Goal: Task Accomplishment & Management: Complete application form

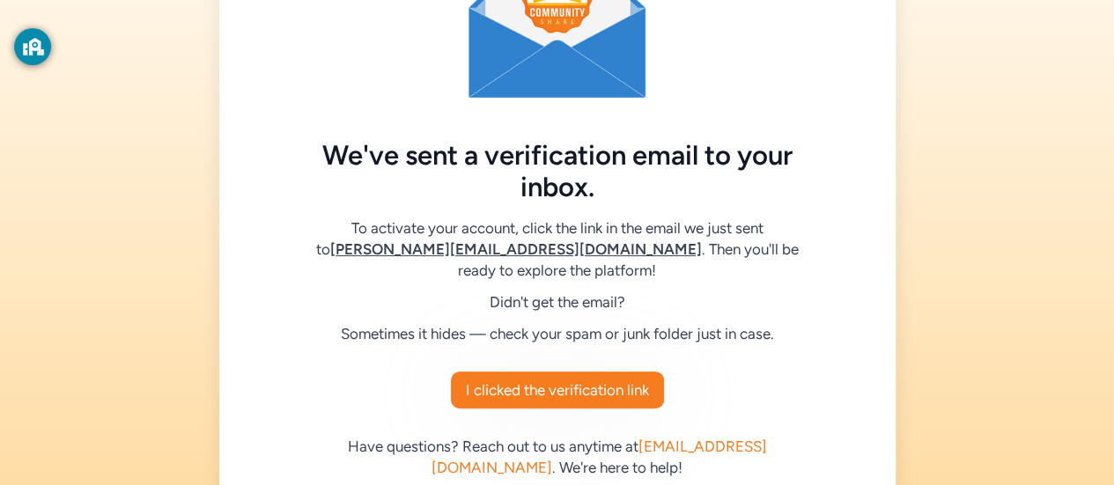
scroll to position [137, 0]
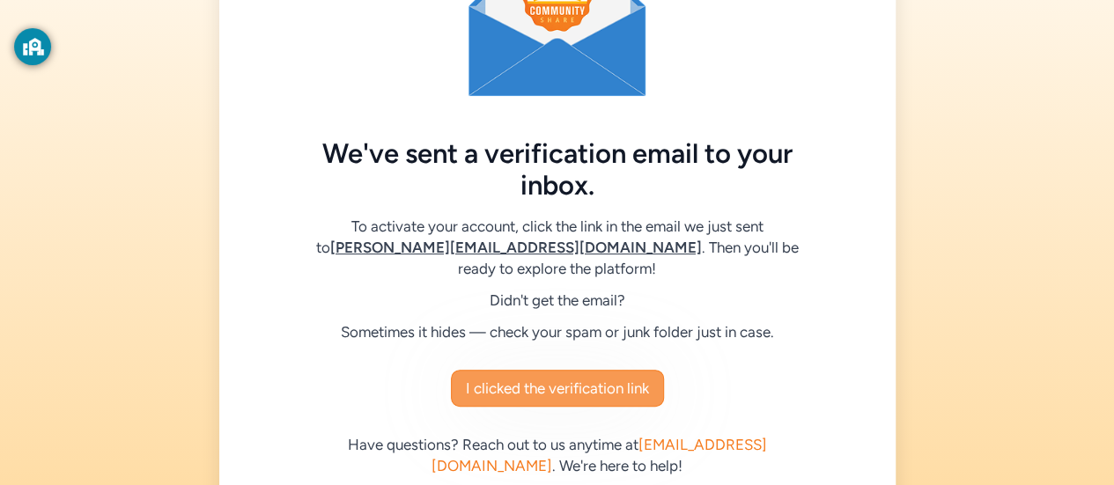
click at [575, 391] on span "I clicked the verification link" at bounding box center [557, 388] width 183 height 21
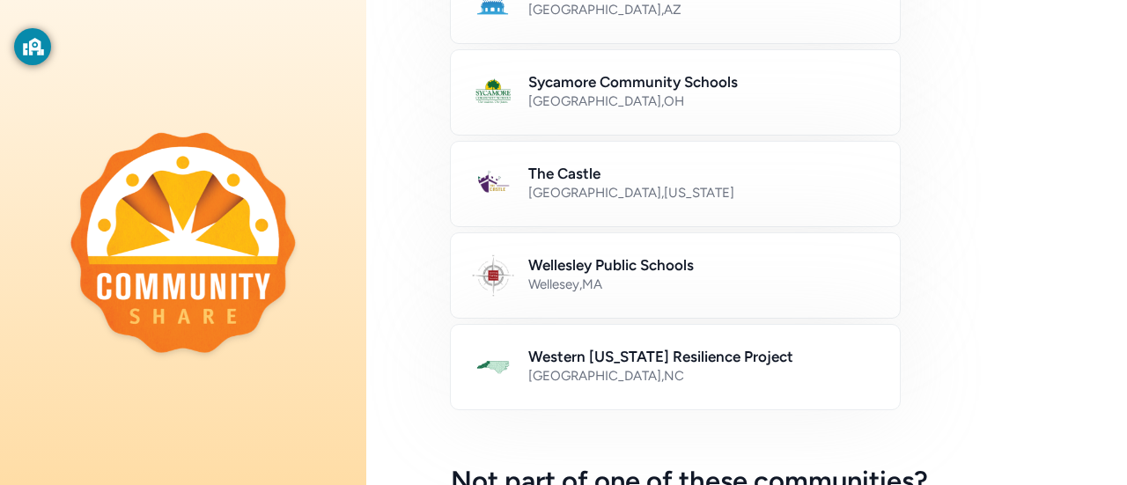
scroll to position [1113, 0]
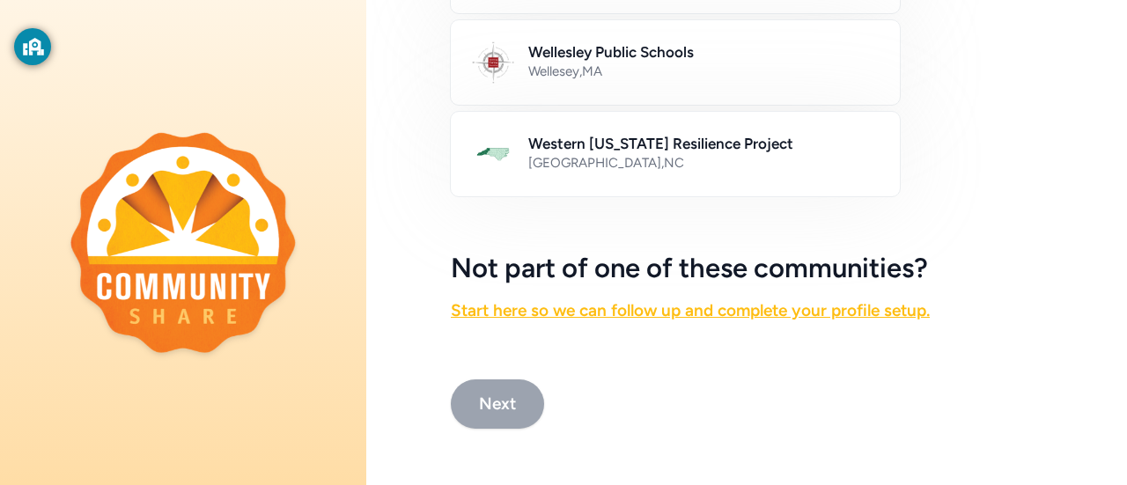
click at [611, 300] on link "Start here so we can follow up and complete your profile setup." at bounding box center [690, 310] width 479 height 20
